Goal: Transaction & Acquisition: Purchase product/service

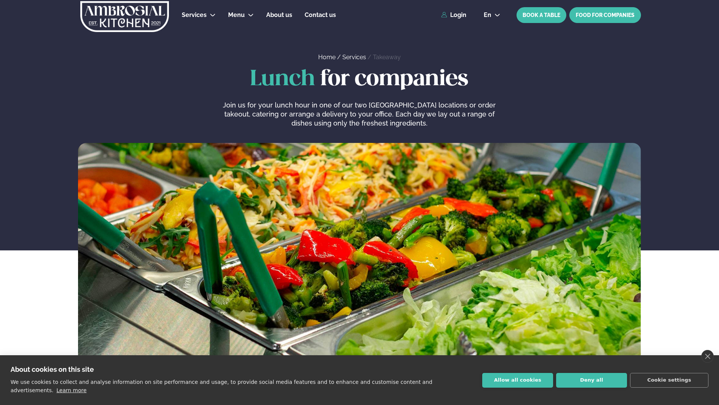
click at [579, 20] on link "FOOD FOR COMPANIES" at bounding box center [606, 15] width 72 height 16
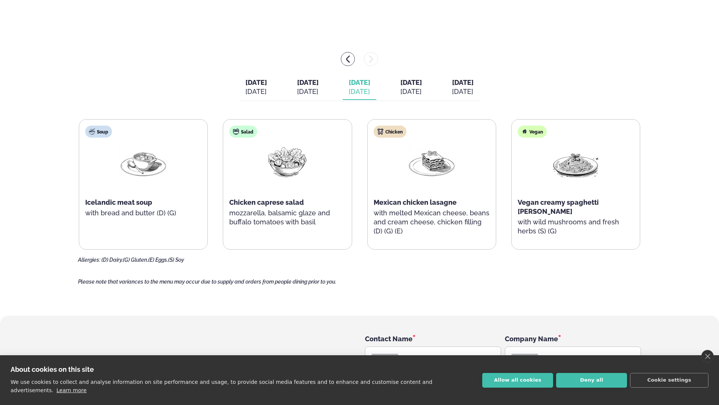
scroll to position [868, 0]
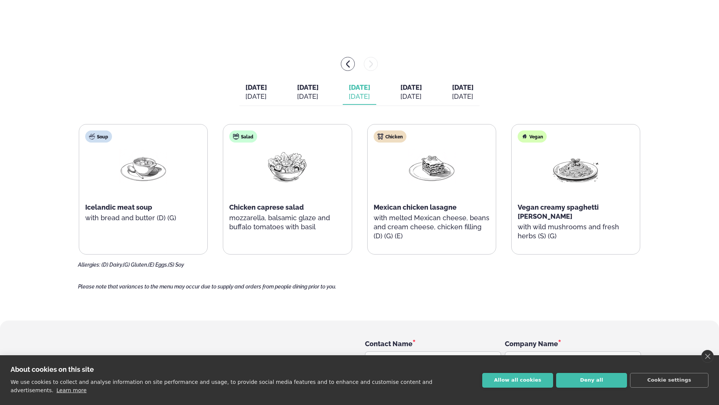
click at [173, 189] on div "Soup Icelandic meat soup with bread and butter (D) (G)" at bounding box center [143, 184] width 128 height 121
click at [140, 165] on img at bounding box center [143, 166] width 48 height 35
click at [170, 246] on div "Soup Icelandic meat soup with bread and butter (D) (G)" at bounding box center [143, 189] width 129 height 131
click at [147, 230] on div "Soup Icelandic meat soup with bread and butter (D) (G)" at bounding box center [143, 184] width 128 height 121
click at [148, 229] on div "Soup Icelandic meat soup with bread and butter (D) (G)" at bounding box center [143, 184] width 128 height 121
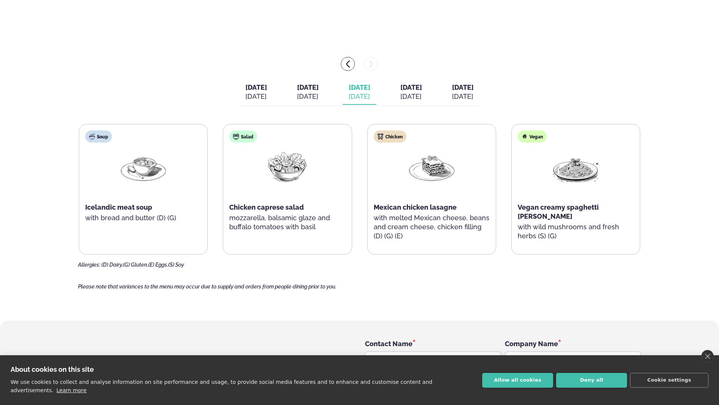
click at [100, 138] on div "Soup" at bounding box center [98, 137] width 27 height 12
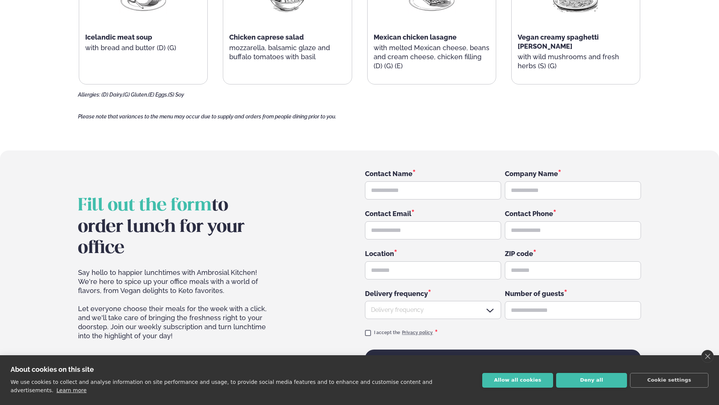
scroll to position [1056, 0]
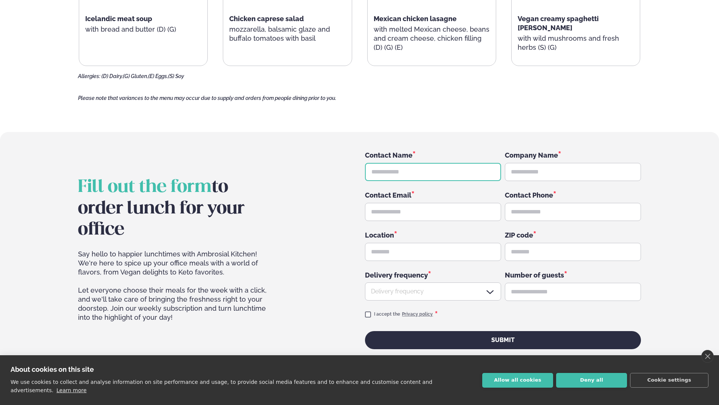
click at [455, 174] on input "text" at bounding box center [433, 172] width 136 height 18
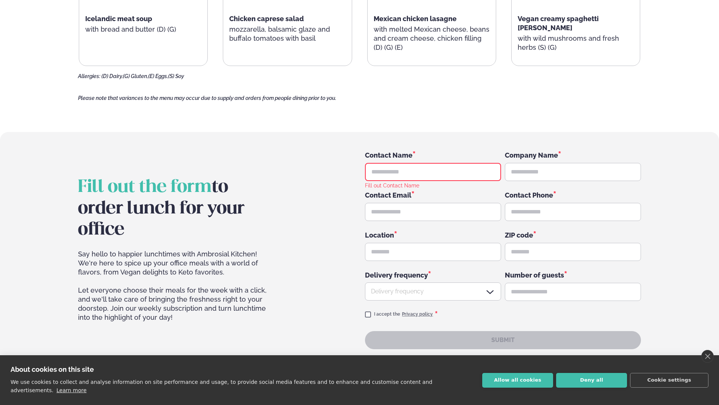
click at [662, 227] on div "Fill out the form to order lunch for your office Say hello to happier lunchtime…" at bounding box center [359, 249] width 609 height 199
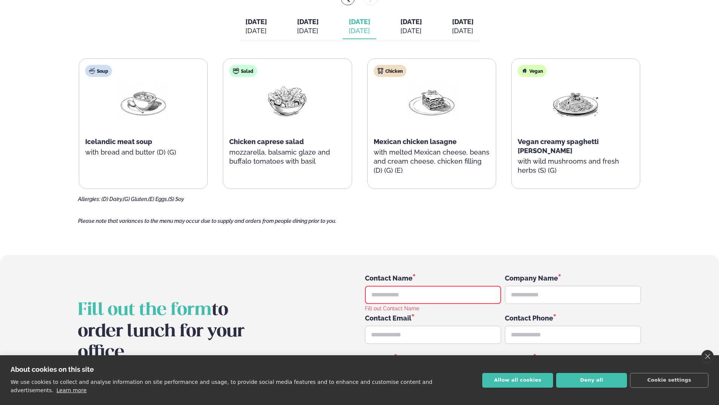
scroll to position [830, 0]
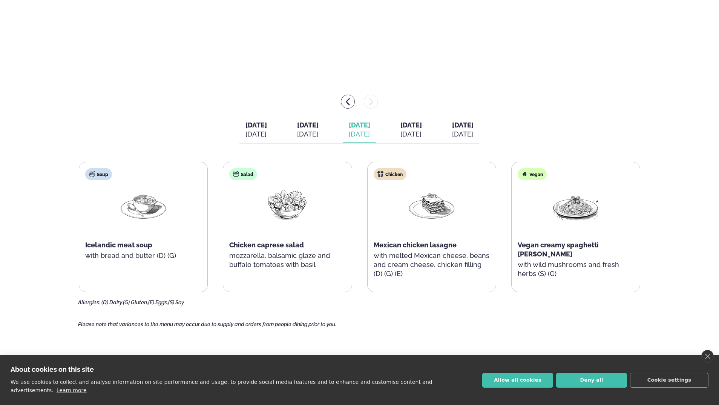
click at [186, 190] on div "Soup Icelandic meat soup with bread and butter (D) (G)" at bounding box center [143, 222] width 128 height 121
click at [310, 233] on div at bounding box center [287, 210] width 48 height 48
click at [246, 173] on div "Salad" at bounding box center [243, 174] width 28 height 12
click at [246, 174] on div "Salad" at bounding box center [243, 174] width 28 height 12
click at [166, 292] on div "Soup Icelandic meat soup with bread and butter (D) (G)" at bounding box center [143, 227] width 129 height 131
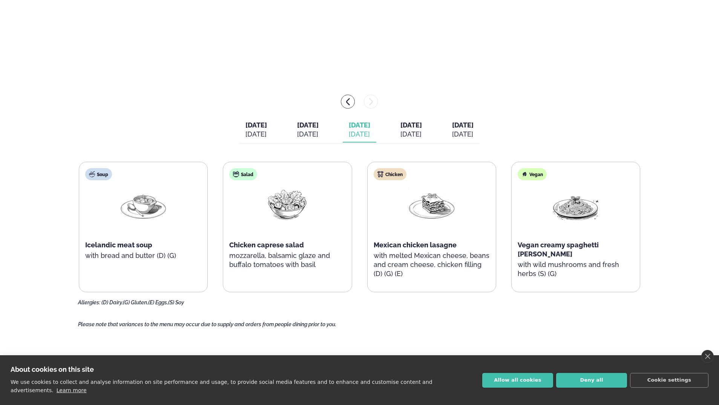
drag, startPoint x: 150, startPoint y: 327, endPoint x: 189, endPoint y: 329, distance: 38.5
click at [151, 327] on span "Please note that variances to the menu may occur due to supply and orders from …" at bounding box center [207, 324] width 258 height 6
click at [422, 131] on div "[DATE]" at bounding box center [412, 134] width 22 height 9
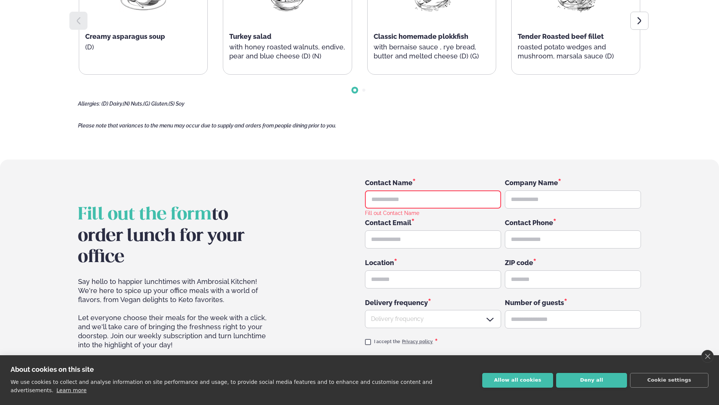
scroll to position [1056, 0]
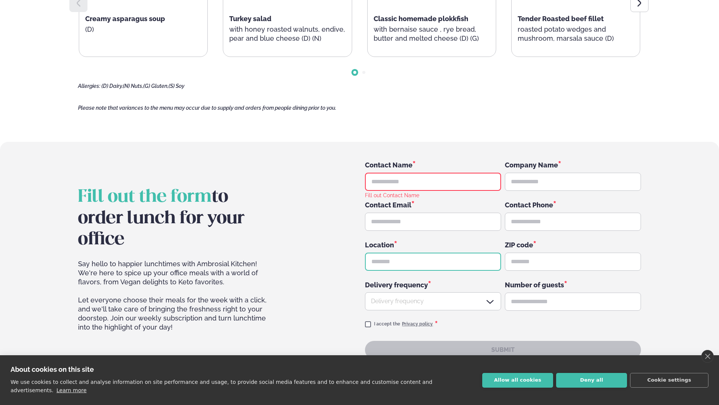
click at [452, 258] on input "text" at bounding box center [433, 262] width 136 height 18
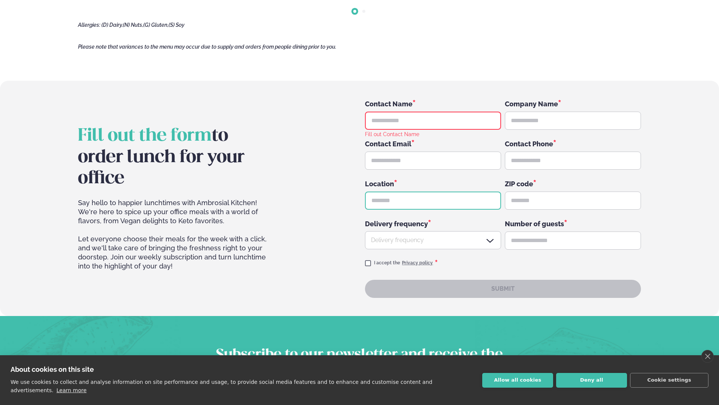
scroll to position [1132, 0]
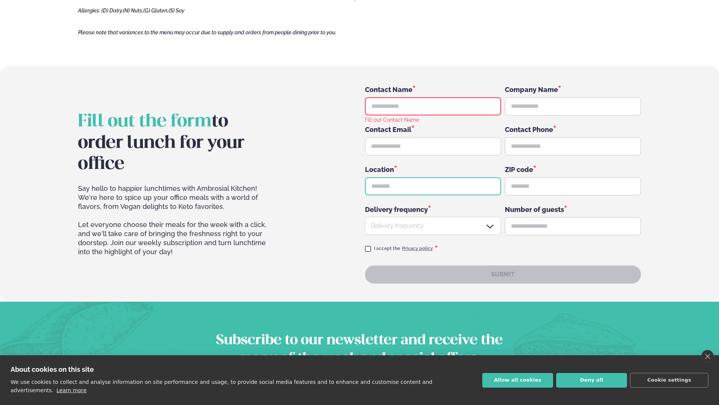
click at [489, 226] on icon at bounding box center [490, 226] width 9 height 9
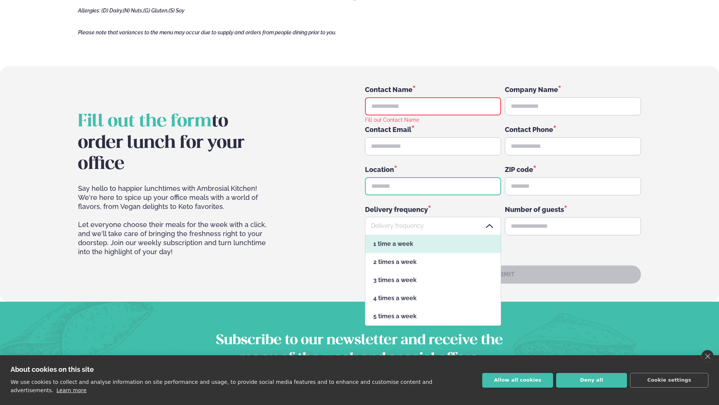
scroll to position [91, 135]
click at [489, 226] on icon at bounding box center [490, 226] width 9 height 9
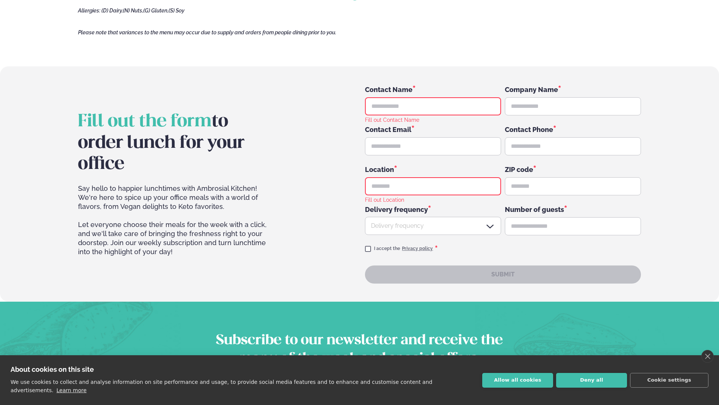
click at [541, 241] on div "Contact Name * Fill out Contact Name Company Name * Contact Email * Contact Pho…" at bounding box center [503, 184] width 276 height 199
click at [540, 228] on input "text" at bounding box center [573, 226] width 136 height 18
click at [660, 215] on div "Fill out the form to order lunch for your office Say hello to happier lunchtime…" at bounding box center [359, 184] width 609 height 199
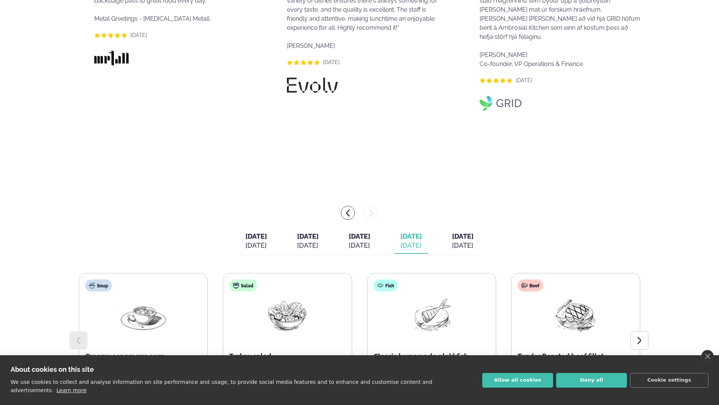
scroll to position [833, 0]
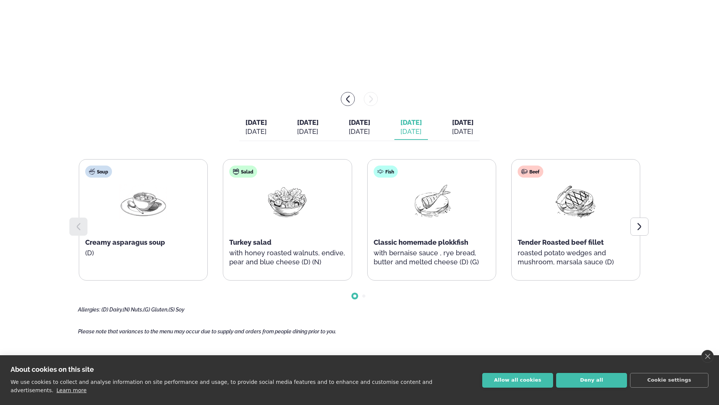
click at [343, 123] on button "[DATE] [DATE]" at bounding box center [360, 127] width 34 height 25
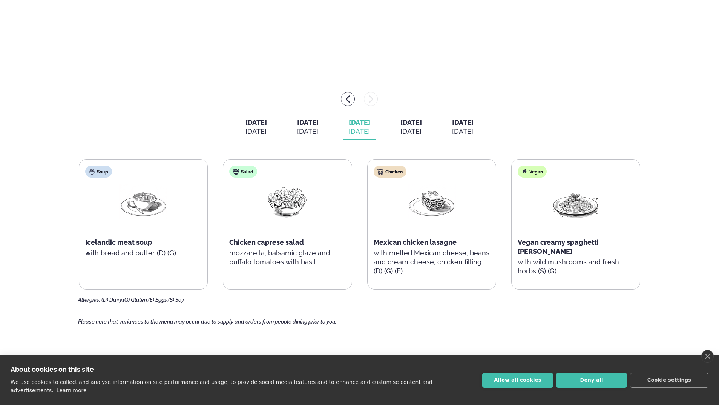
click at [422, 131] on div "[DATE]" at bounding box center [412, 131] width 22 height 9
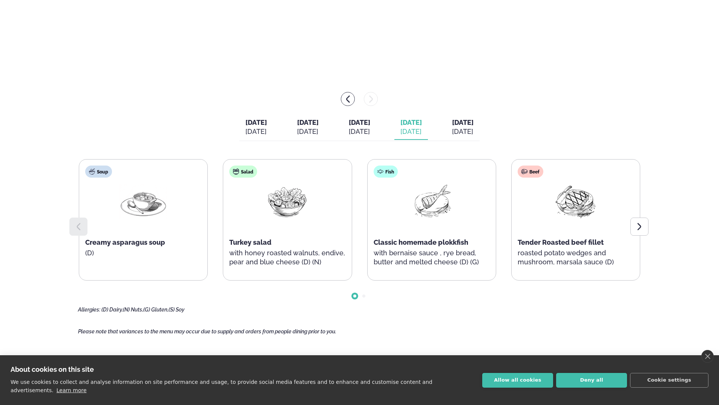
click at [458, 244] on span "Classic homemade plokkfish" at bounding box center [421, 242] width 95 height 8
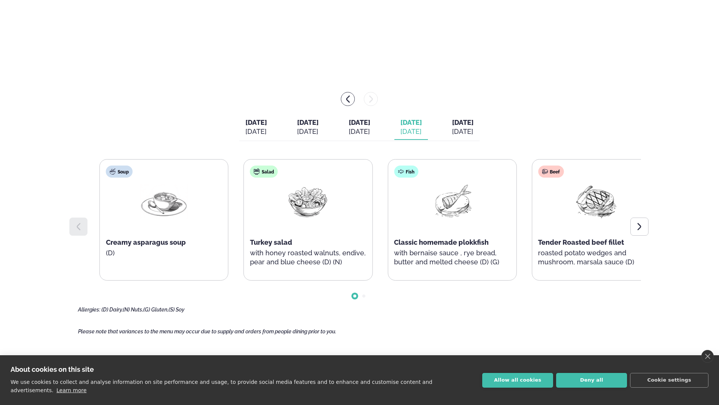
click at [482, 246] on span "Classic homemade plokkfish" at bounding box center [441, 242] width 95 height 8
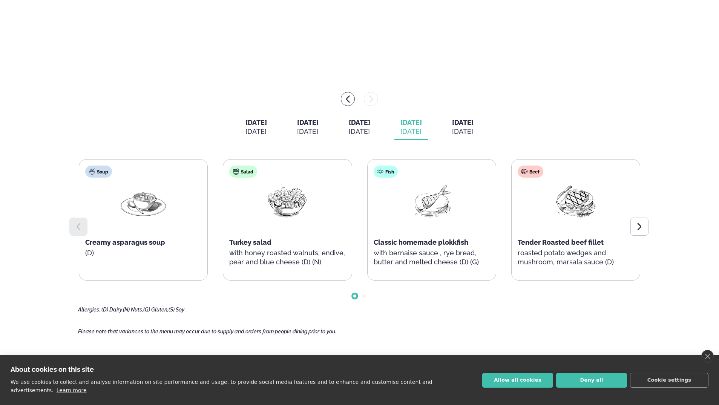
click at [359, 130] on div "[DATE]" at bounding box center [360, 131] width 22 height 9
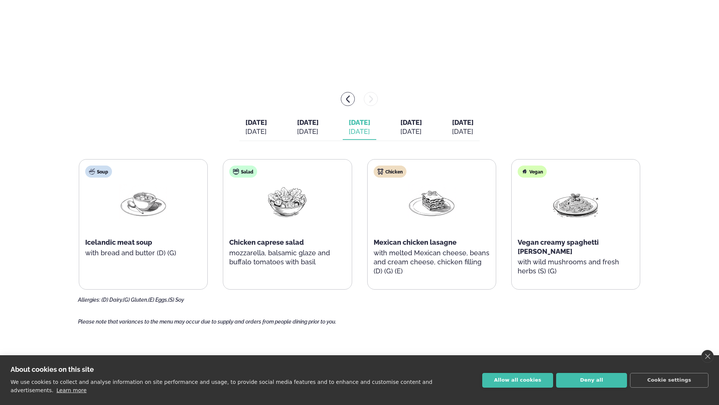
click at [452, 137] on div "[DATE] [DATE] [DATE] [DATE] [DATE] [DATE] [DATE] [DATE] [DATE] [DATE]" at bounding box center [360, 128] width 240 height 26
click at [422, 129] on div "[DATE]" at bounding box center [412, 131] width 22 height 9
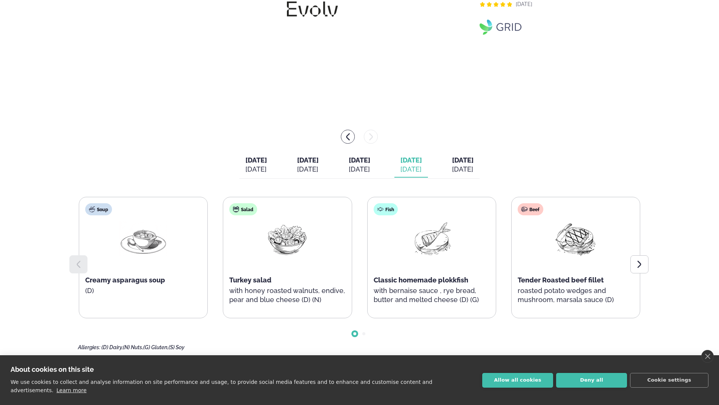
scroll to position [792, 0]
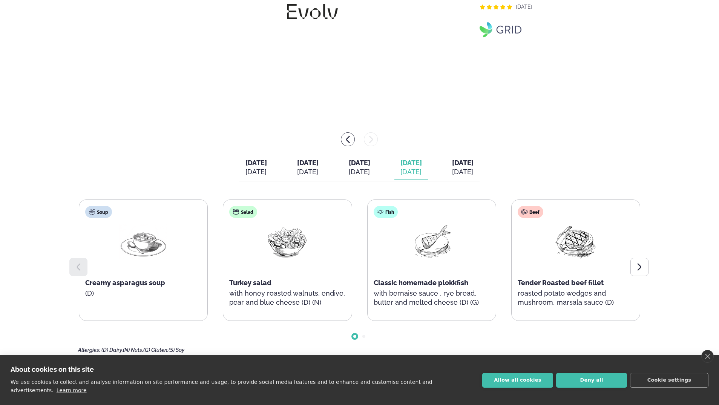
click at [354, 163] on span "[DATE]" at bounding box center [360, 163] width 22 height 8
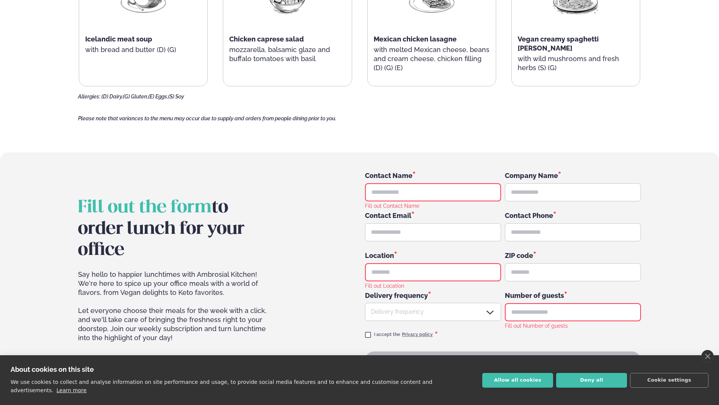
scroll to position [1049, 0]
